Goal: Task Accomplishment & Management: Use online tool/utility

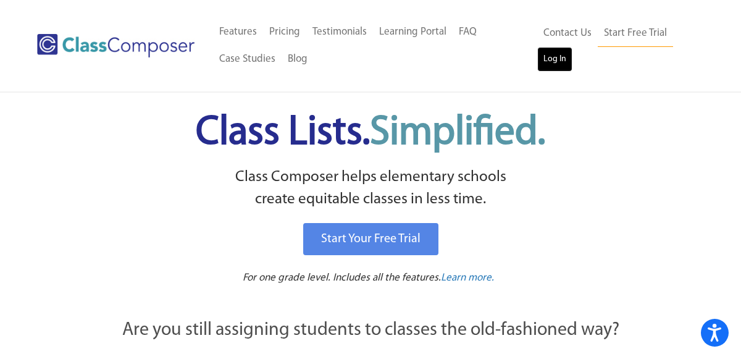
click at [549, 62] on link "Log In" at bounding box center [554, 59] width 35 height 25
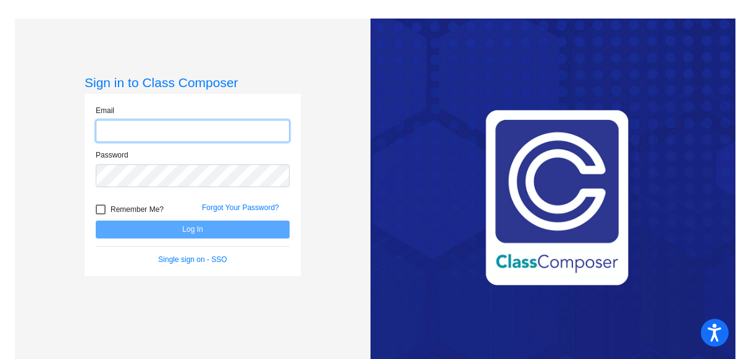
type input "shanna@montevideoschools.org"
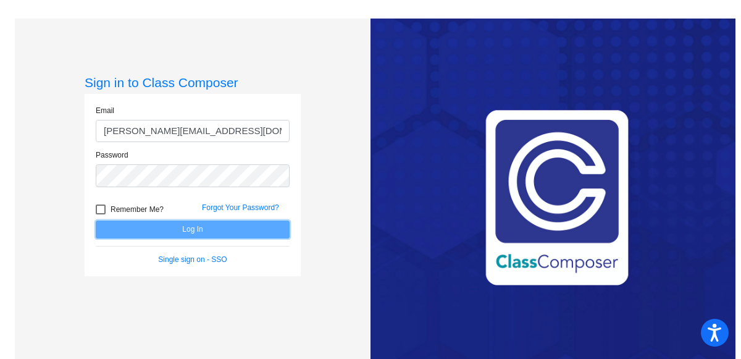
click at [175, 230] on button "Log In" at bounding box center [193, 229] width 194 height 18
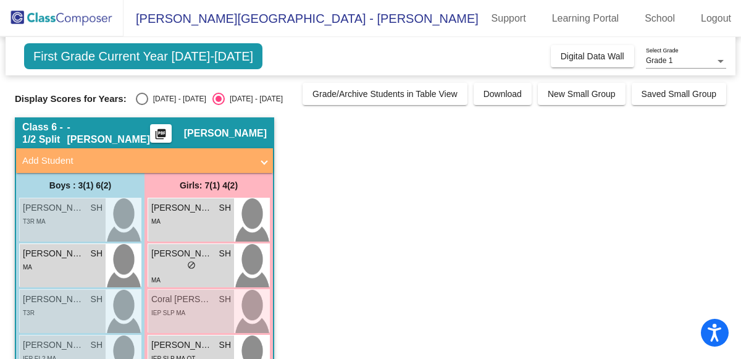
click at [136, 101] on div "Select an option" at bounding box center [142, 99] width 12 height 12
click at [141, 105] on input "2024 - 2025" at bounding box center [141, 105] width 1 height 1
radio input "true"
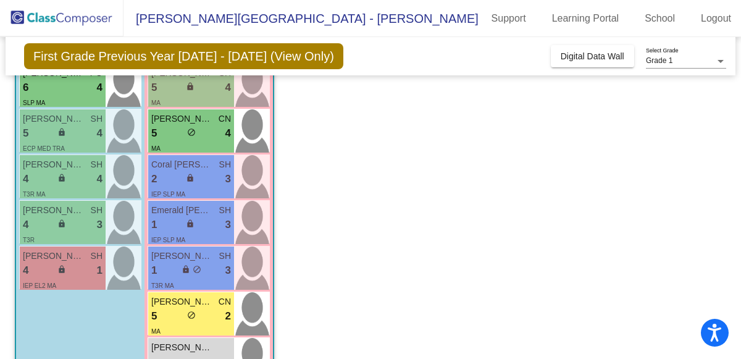
scroll to position [317, 0]
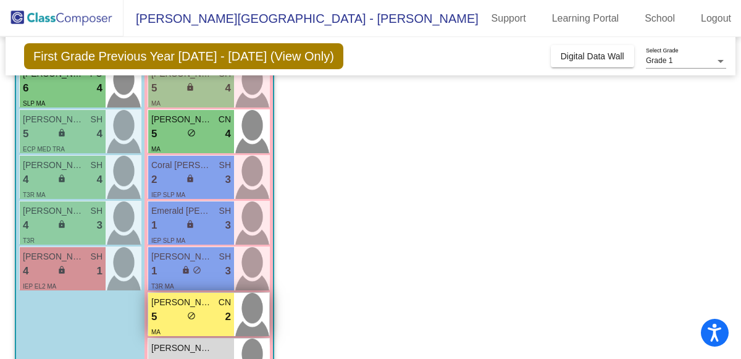
click at [164, 315] on div "5 lock do_not_disturb_alt 2" at bounding box center [191, 317] width 80 height 16
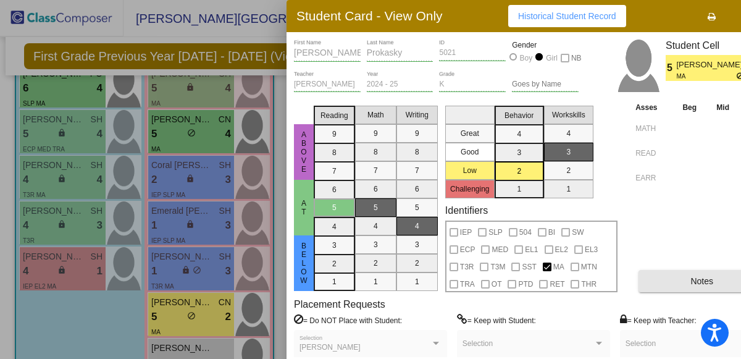
click at [713, 277] on button "Notes" at bounding box center [701, 281] width 127 height 22
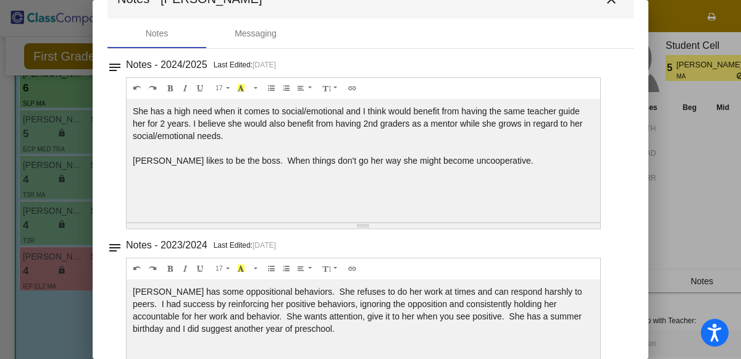
scroll to position [0, 0]
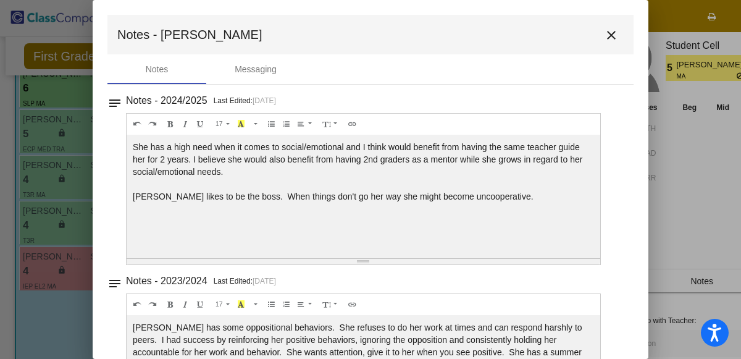
click at [599, 39] on button "close" at bounding box center [611, 34] width 25 height 25
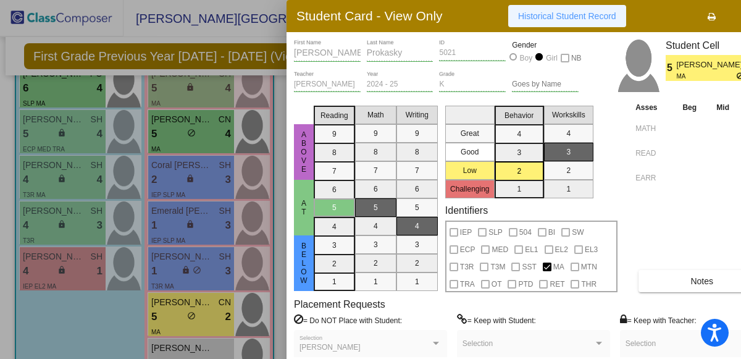
click at [583, 19] on span "Historical Student Record" at bounding box center [567, 16] width 98 height 10
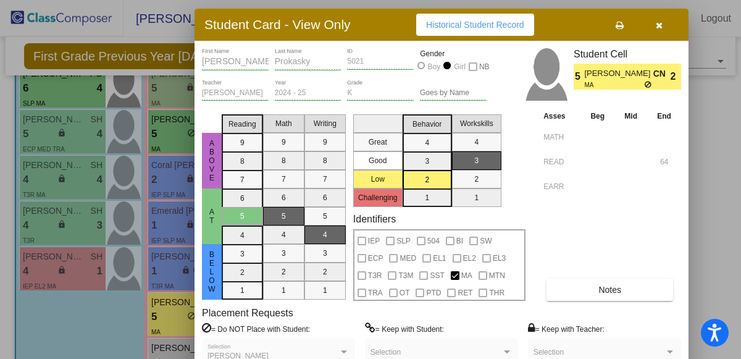
click at [601, 283] on button "Notes" at bounding box center [609, 289] width 127 height 22
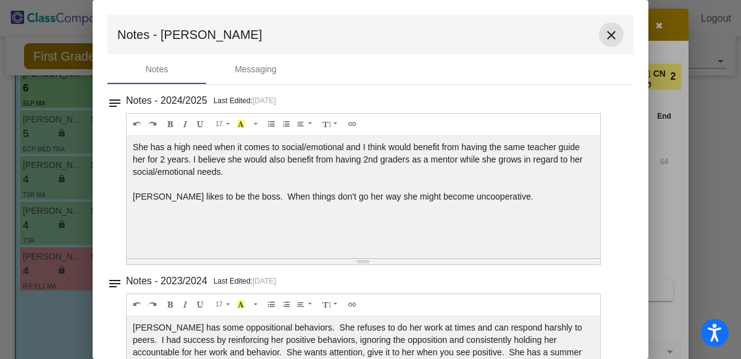
click at [604, 30] on mat-icon "close" at bounding box center [611, 35] width 15 height 15
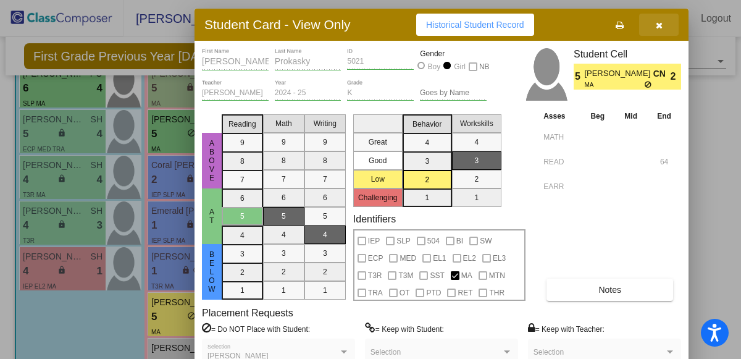
click at [654, 23] on button "button" at bounding box center [659, 25] width 40 height 22
